Goal: Information Seeking & Learning: Understand process/instructions

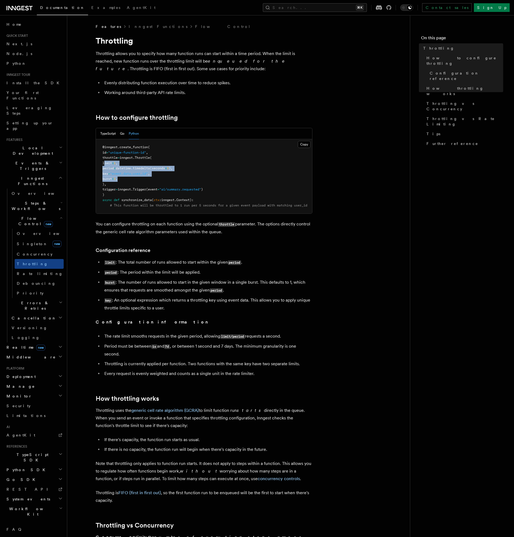
drag, startPoint x: 138, startPoint y: 178, endPoint x: 104, endPoint y: 165, distance: 36.2
click at [104, 165] on pre "@inngest . create_function ( id = "unique-function-id" , throttle = inngest. Th…" at bounding box center [204, 176] width 216 height 74
click at [209, 338] on li "The rate limit smooths requests in the given period, allowing limit/period requ…" at bounding box center [208, 336] width 210 height 8
click at [156, 180] on pre "@inngest . create_function ( id = "unique-function-id" , throttle = inngest. Th…" at bounding box center [204, 176] width 216 height 74
drag, startPoint x: 139, startPoint y: 179, endPoint x: 106, endPoint y: 163, distance: 37.4
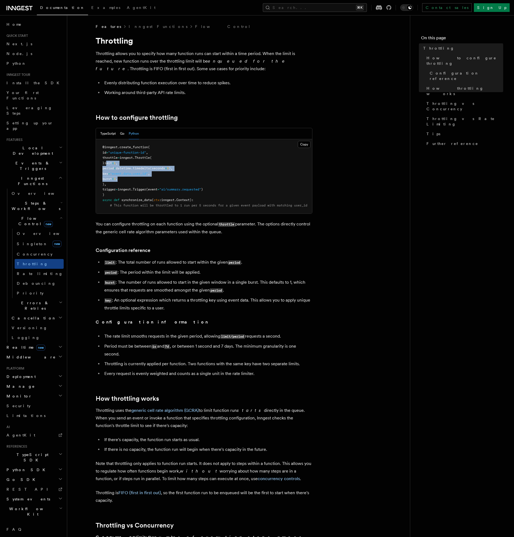
click at [106, 163] on pre "@inngest . create_function ( id = "unique-function-id" , throttle = inngest. Th…" at bounding box center [204, 176] width 216 height 74
copy code "limit = 1 , period = datetime. timedelta (seconds = 5 ), key = "event.data.user…"
drag, startPoint x: 105, startPoint y: 157, endPoint x: 120, endPoint y: 182, distance: 29.3
click at [120, 182] on pre "@inngest . create_function ( id = "unique-function-id" , throttle = inngest. Th…" at bounding box center [204, 176] width 216 height 74
copy code "throttle = inngest. Throttle ( limit = 1 , period = datetime. timedelta (second…"
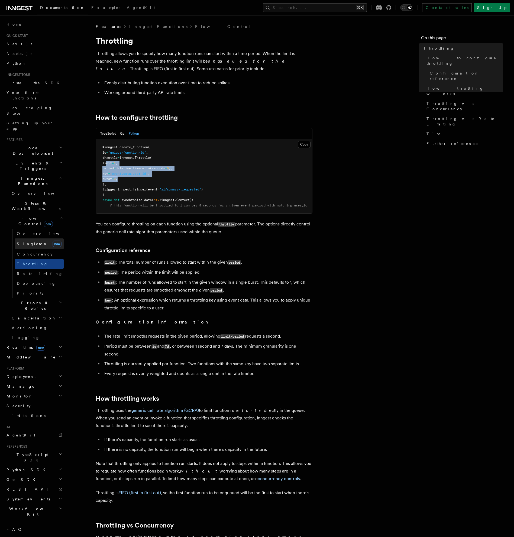
click at [39, 238] on link "[PERSON_NAME] new" at bounding box center [39, 243] width 49 height 11
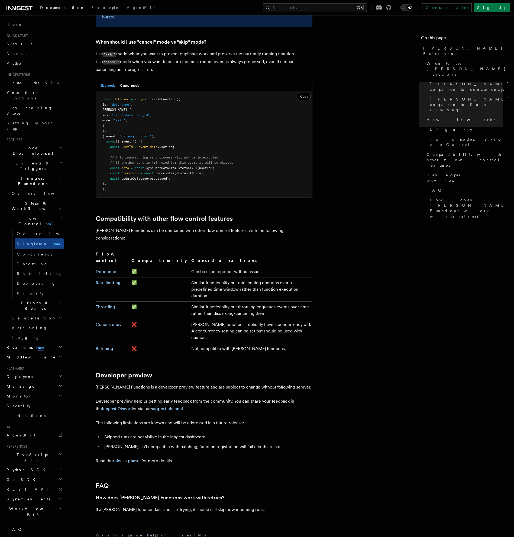
scroll to position [776, 0]
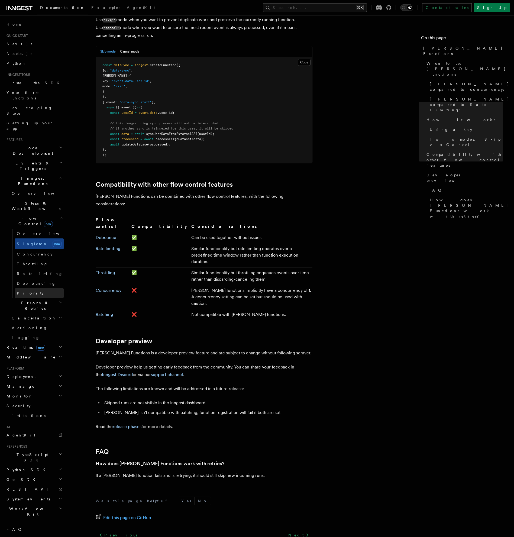
click at [31, 288] on link "Priority" at bounding box center [39, 293] width 49 height 10
